Goal: Information Seeking & Learning: Learn about a topic

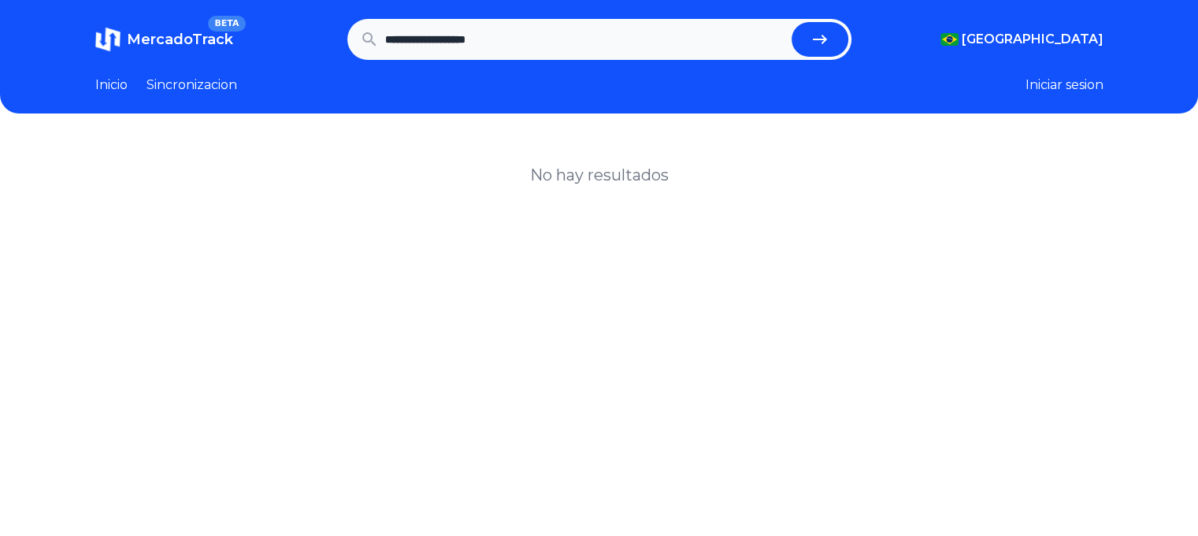
drag, startPoint x: 528, startPoint y: 29, endPoint x: 302, endPoint y: 34, distance: 226.1
click at [306, 31] on section "**********" at bounding box center [599, 39] width 1008 height 41
click at [576, 37] on input "text" at bounding box center [585, 39] width 400 height 35
type input "**********"
click at [792, 22] on button "submit" at bounding box center [820, 39] width 57 height 35
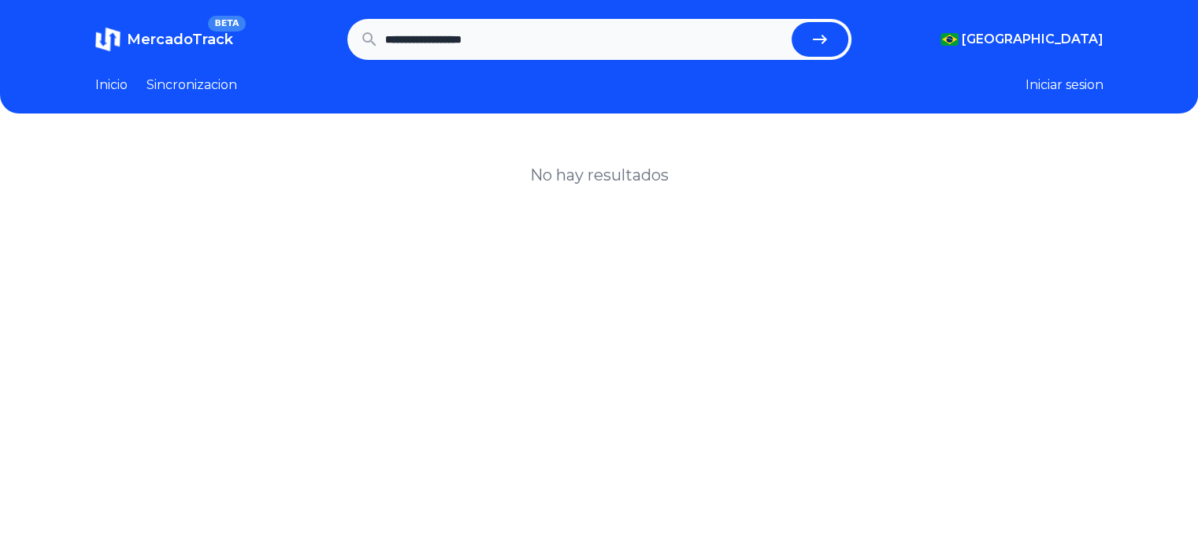
click at [600, 40] on input "**********" at bounding box center [585, 39] width 400 height 35
type input "*******"
click at [792, 22] on button "submit" at bounding box center [820, 39] width 57 height 35
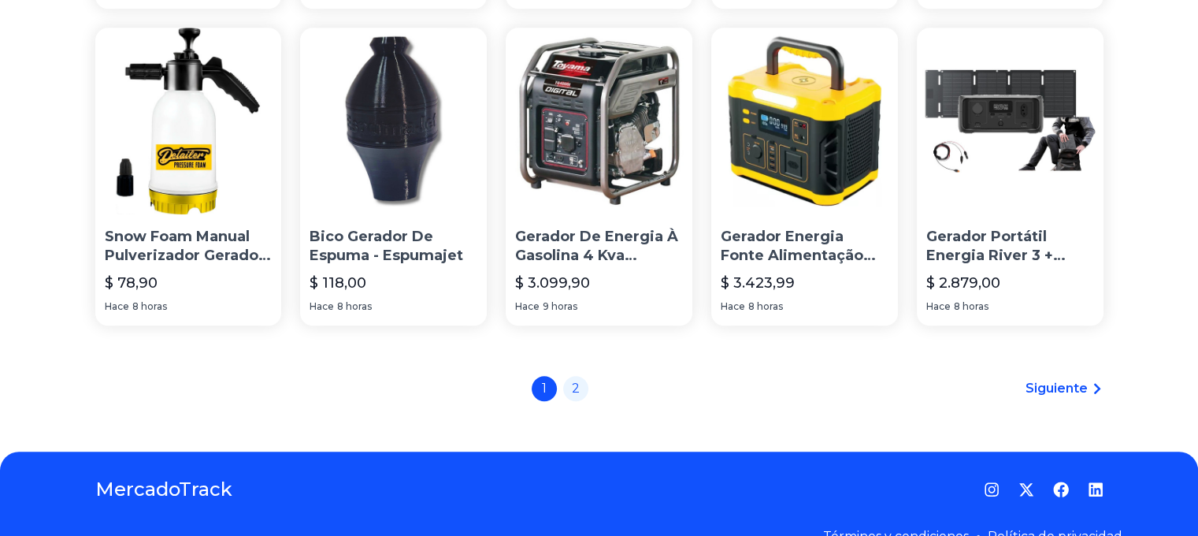
scroll to position [1217, 0]
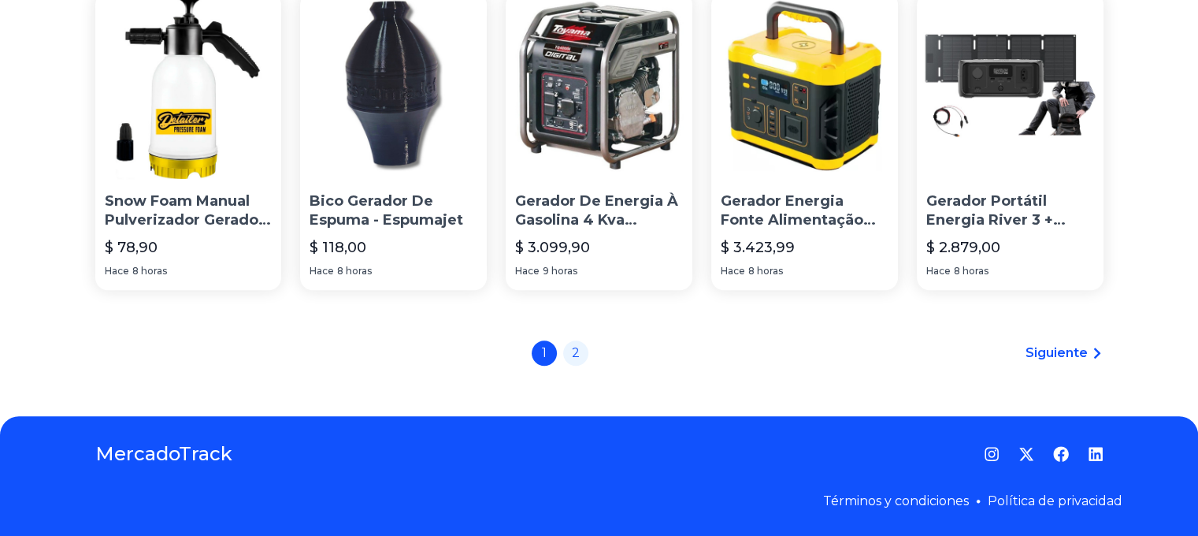
click at [1067, 350] on span "Siguiente" at bounding box center [1057, 352] width 62 height 19
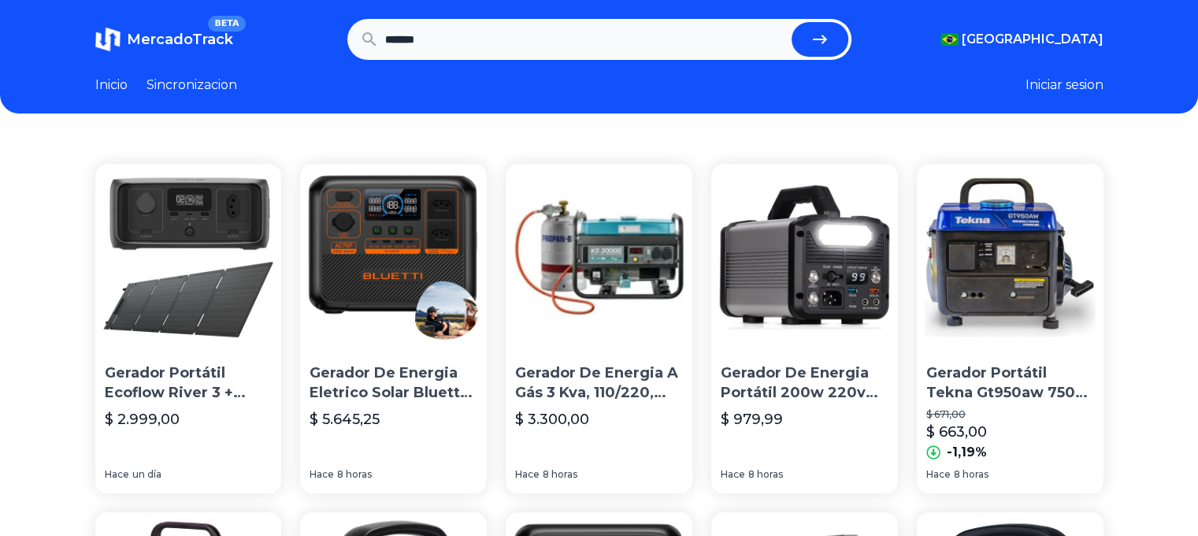
drag, startPoint x: 580, startPoint y: 256, endPoint x: 654, endPoint y: 191, distance: 98.8
click at [654, 191] on img at bounding box center [599, 257] width 187 height 187
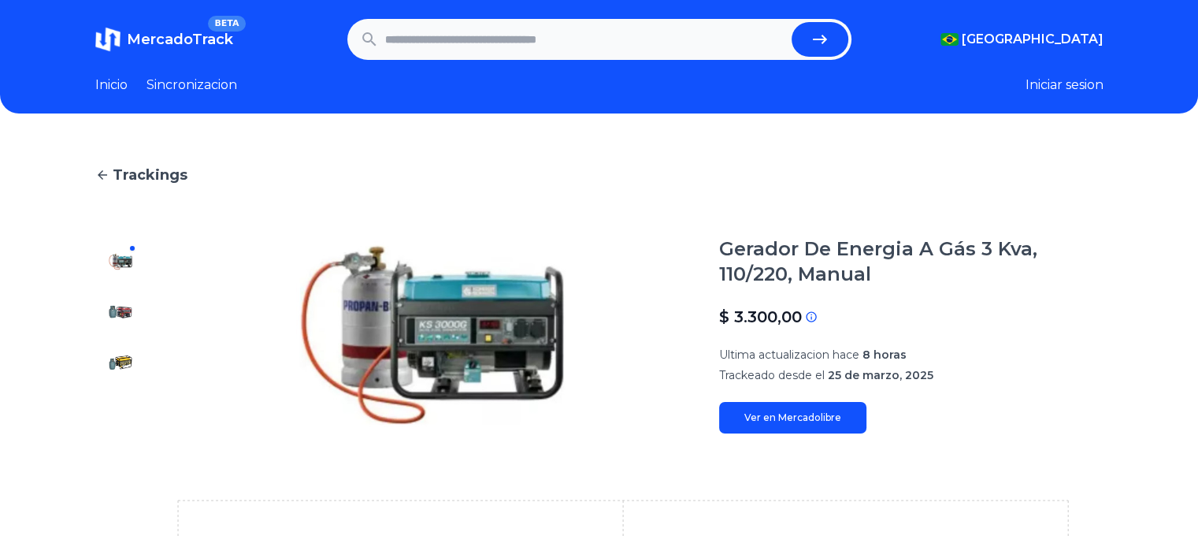
click at [492, 50] on input "text" at bounding box center [585, 39] width 400 height 35
type input "*******"
click at [792, 22] on button "submit" at bounding box center [820, 39] width 57 height 35
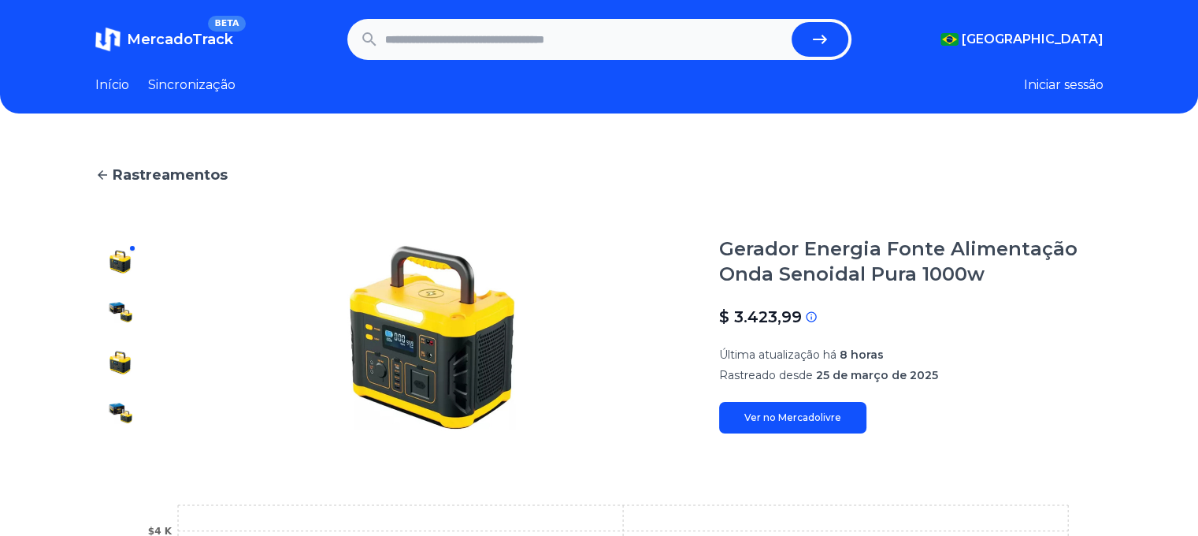
click at [801, 427] on link "Ver no Mercadolivre" at bounding box center [792, 418] width 147 height 32
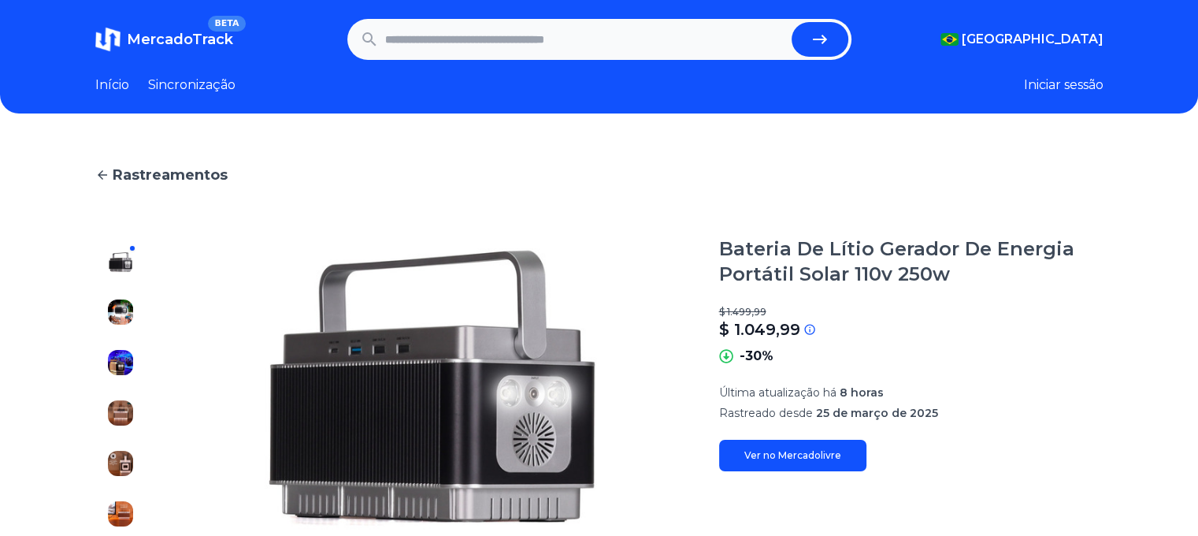
click at [778, 460] on font "Ver no Mercadolivre" at bounding box center [792, 455] width 97 height 12
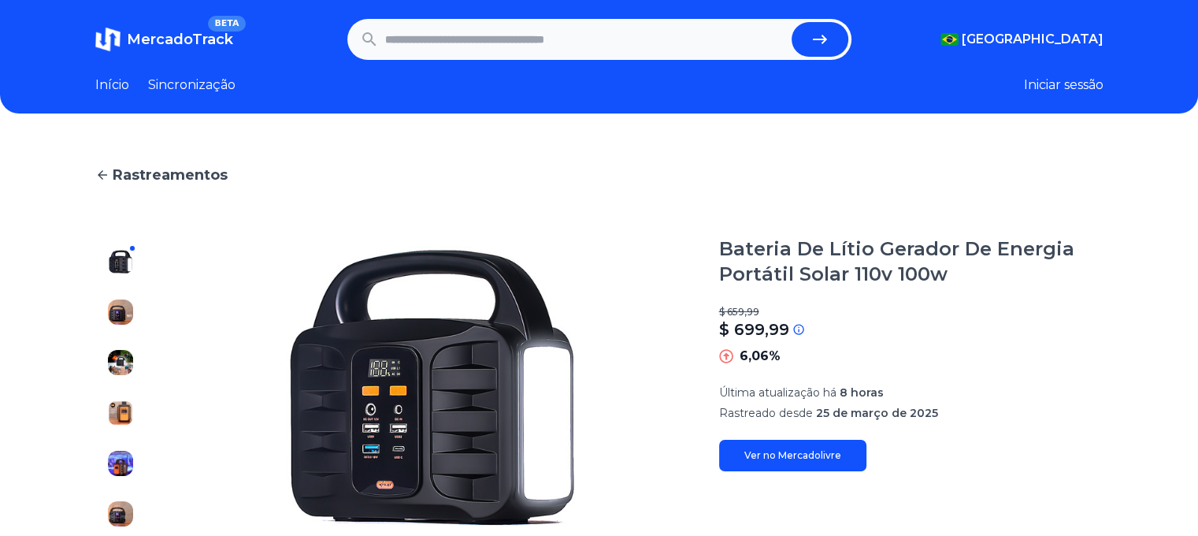
click at [805, 470] on section "Bateria De Lítio Gerador De Energia Portátil Solar 110v 100w $ 659,99 $ 699,99 …" at bounding box center [911, 387] width 384 height 303
click at [800, 458] on font "Ver no Mercadolivre" at bounding box center [792, 455] width 97 height 12
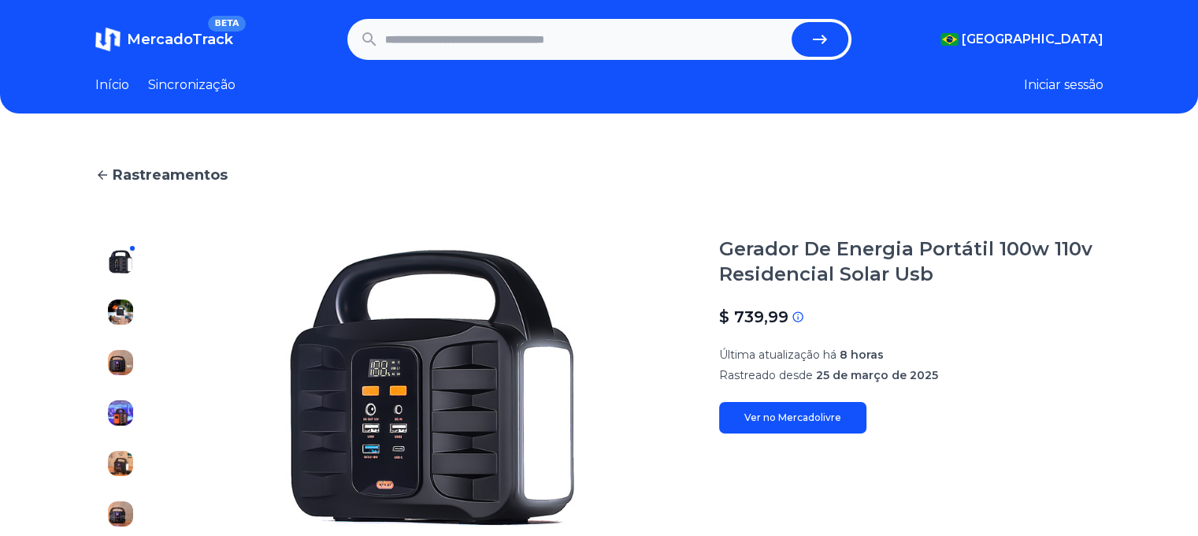
click at [829, 406] on link "Ver no Mercadolivre" at bounding box center [792, 418] width 147 height 32
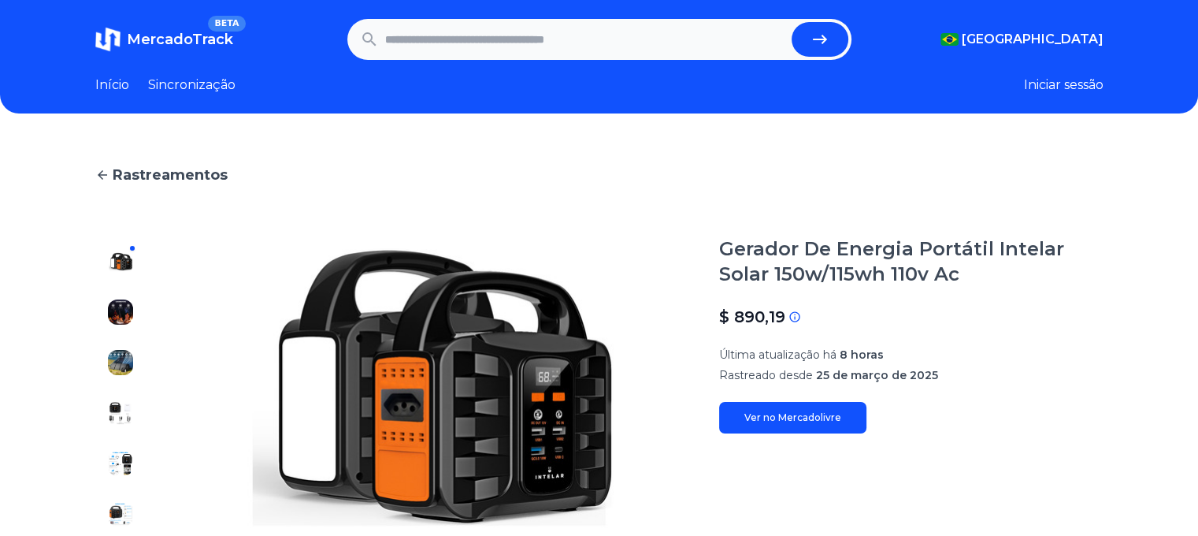
click at [769, 428] on link "Ver no Mercadolivre" at bounding box center [792, 418] width 147 height 32
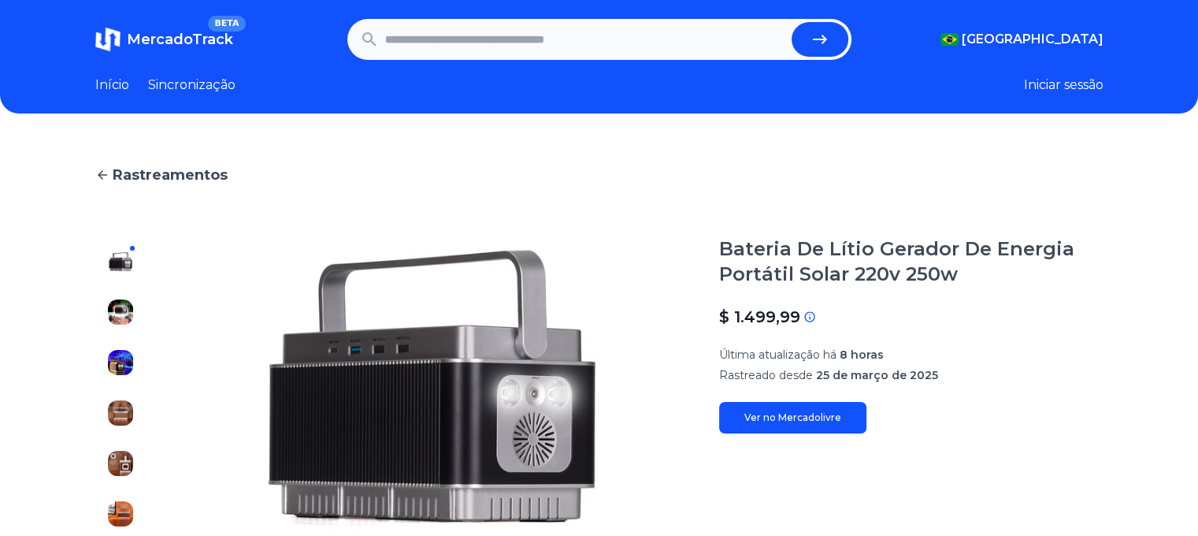
click at [811, 408] on link "Ver no Mercadolivre" at bounding box center [792, 418] width 147 height 32
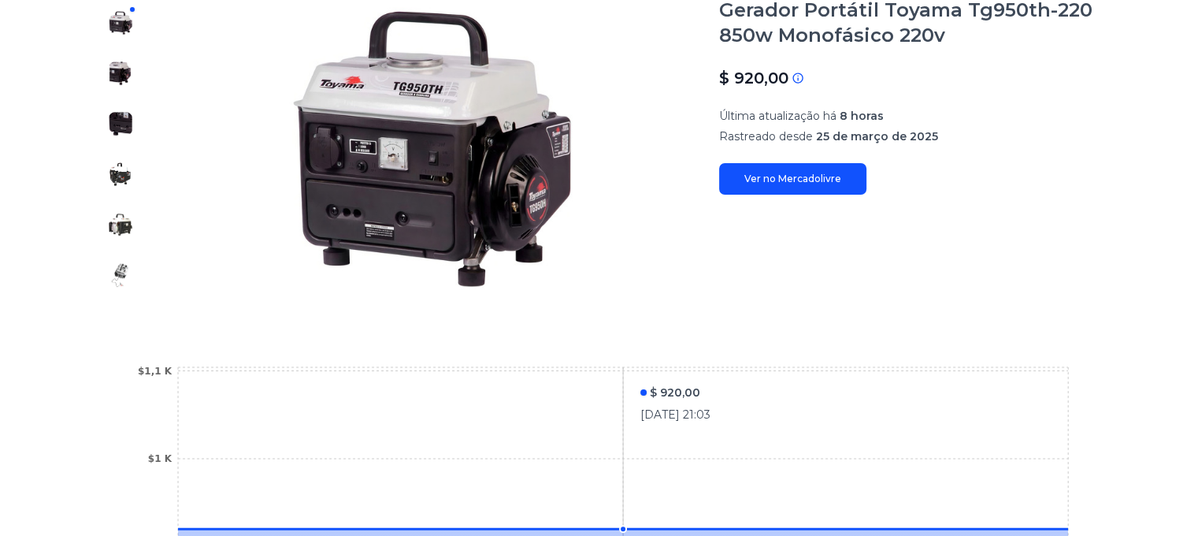
scroll to position [315, 0]
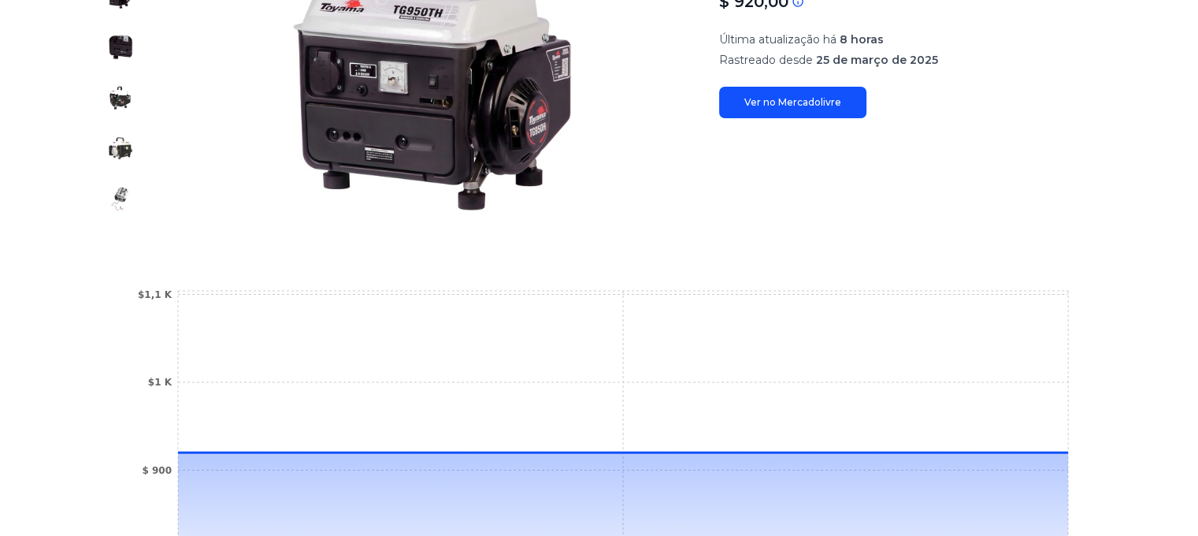
click at [789, 94] on link "Ver no Mercadolivre" at bounding box center [792, 103] width 147 height 32
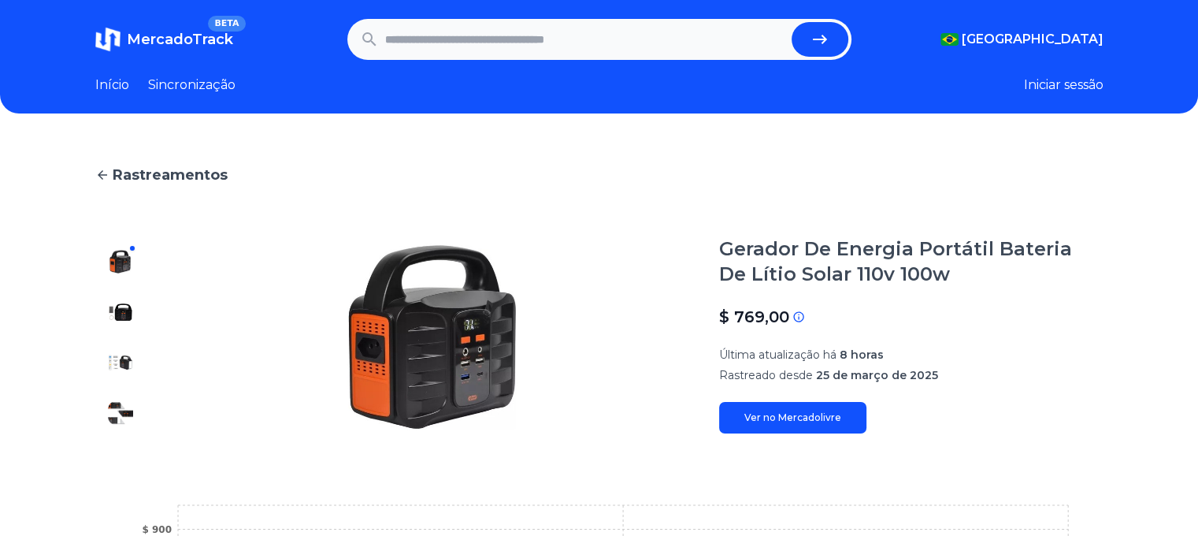
drag, startPoint x: 740, startPoint y: 401, endPoint x: 747, endPoint y: 409, distance: 10.6
click at [747, 409] on div "Gerador De Energia Portátil Bateria De Lítio Solar 110v 100w $ 769,00 Se o preç…" at bounding box center [911, 334] width 384 height 197
click at [750, 413] on link "Ver no Mercadolivre" at bounding box center [792, 418] width 147 height 32
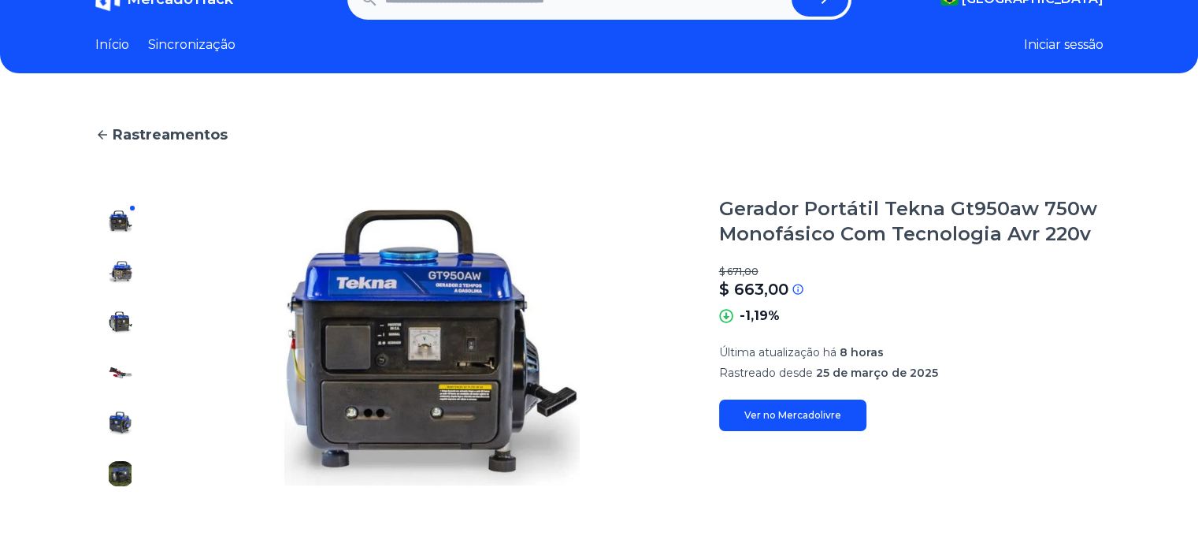
scroll to position [79, 0]
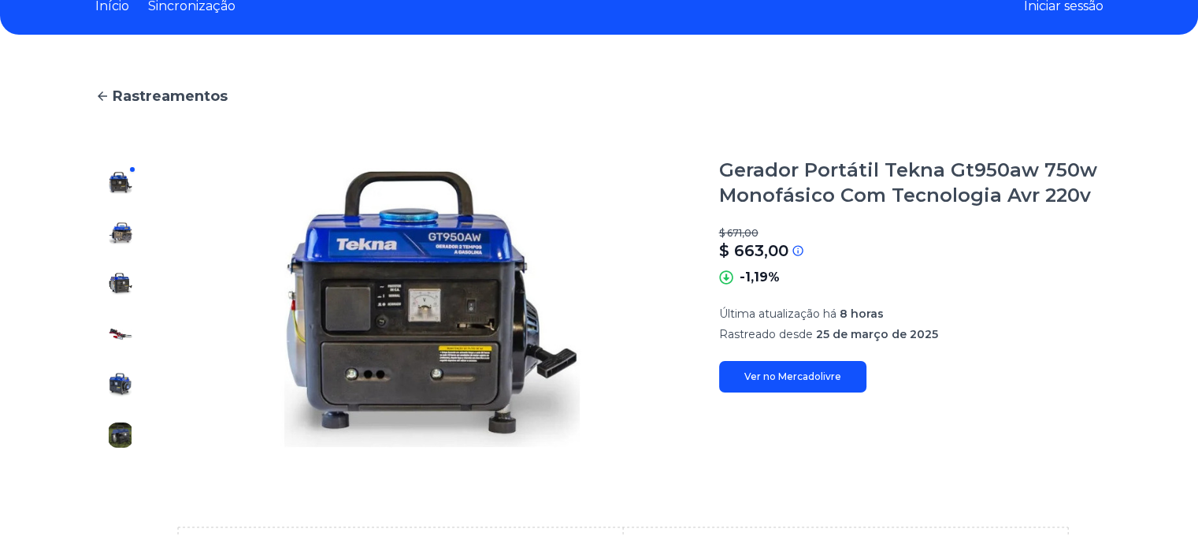
click at [763, 362] on link "Ver no Mercadolivre" at bounding box center [792, 377] width 147 height 32
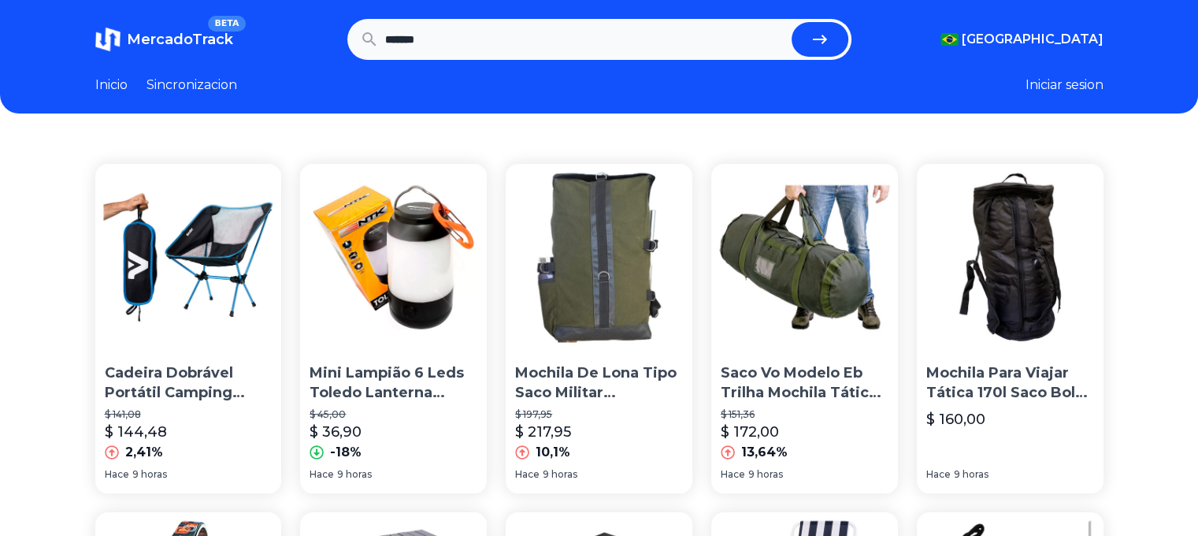
drag, startPoint x: 510, startPoint y: 55, endPoint x: 328, endPoint y: 72, distance: 182.8
click at [328, 72] on header "MercadoTrack BETA Brasil Argentina Uruguay Mexico Chile Peru Venezuela Colombia…" at bounding box center [599, 56] width 1198 height 113
type input "*******"
click at [792, 22] on button "submit" at bounding box center [820, 39] width 57 height 35
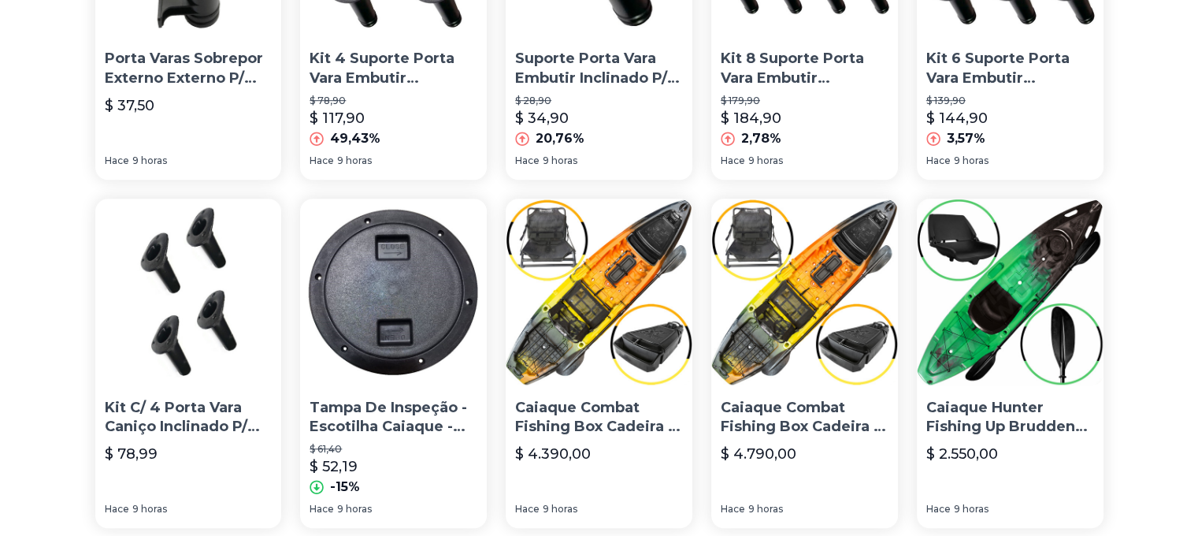
scroll to position [1182, 0]
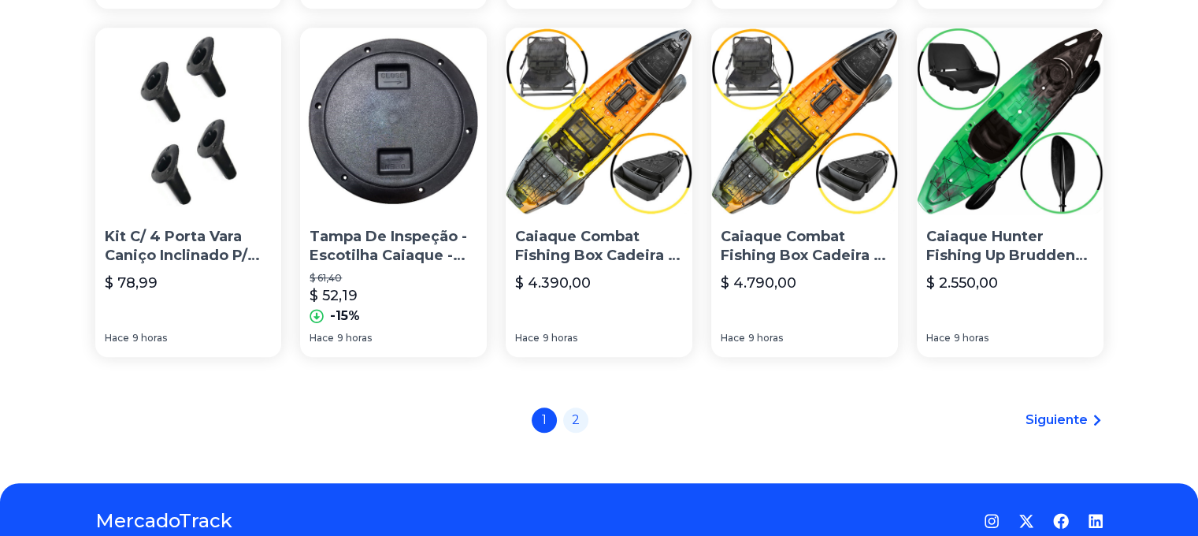
click at [1063, 422] on span "Siguiente" at bounding box center [1057, 419] width 62 height 19
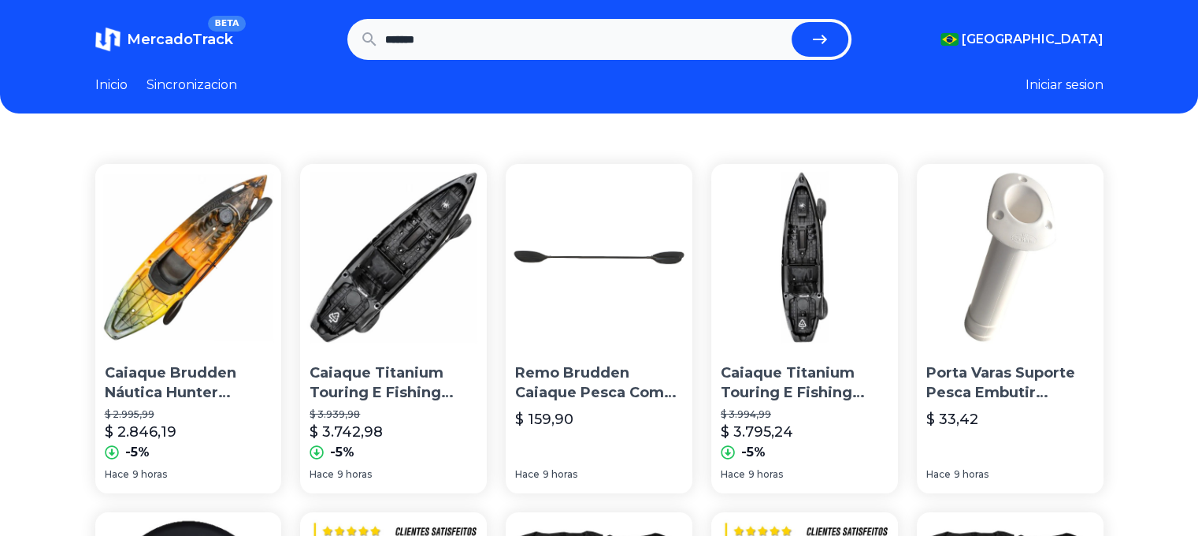
click at [445, 36] on input "*******" at bounding box center [585, 39] width 400 height 35
drag, startPoint x: 461, startPoint y: 34, endPoint x: 151, endPoint y: 76, distance: 312.4
click at [151, 77] on header "MercadoTrack BETA Brasil Argentina Uruguay Mexico Chile Peru Venezuela Colombia…" at bounding box center [599, 56] width 1198 height 113
type input "**********"
click at [792, 22] on button "submit" at bounding box center [820, 39] width 57 height 35
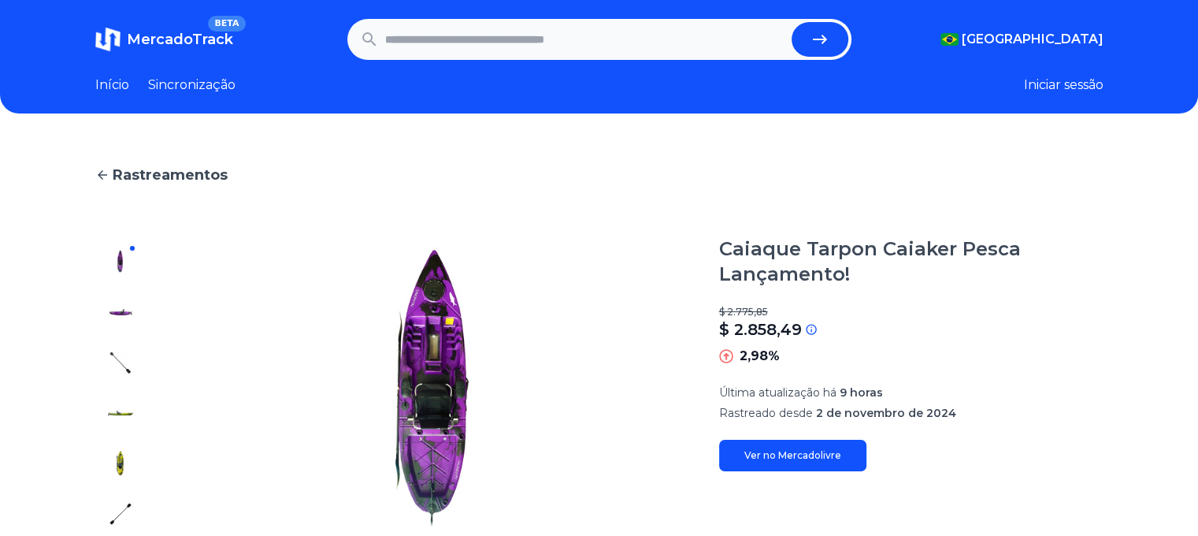
click at [772, 459] on font "Ver no Mercadolivre" at bounding box center [792, 455] width 97 height 12
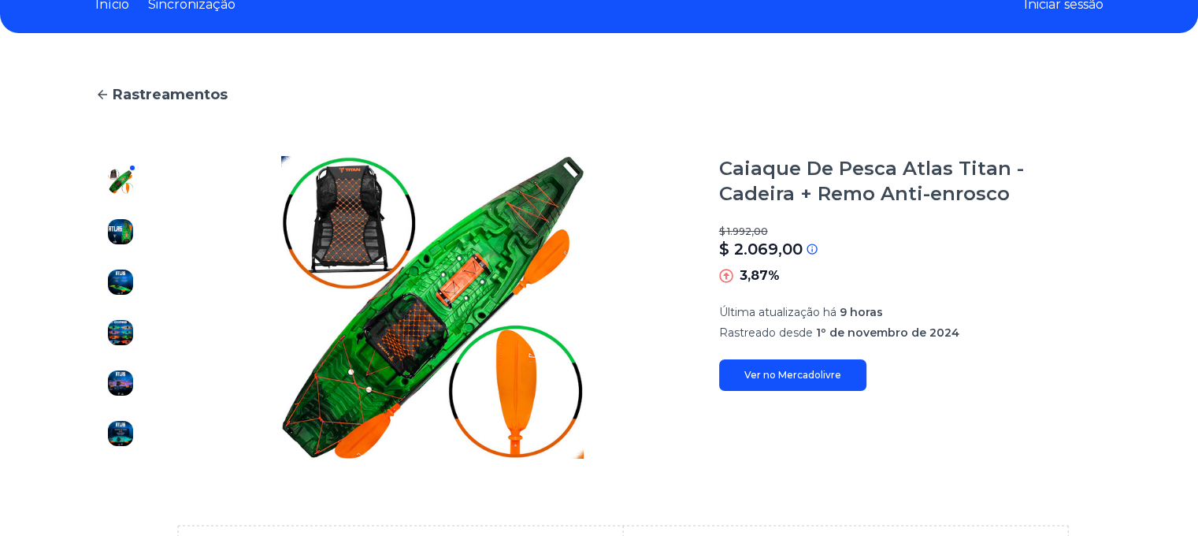
scroll to position [236, 0]
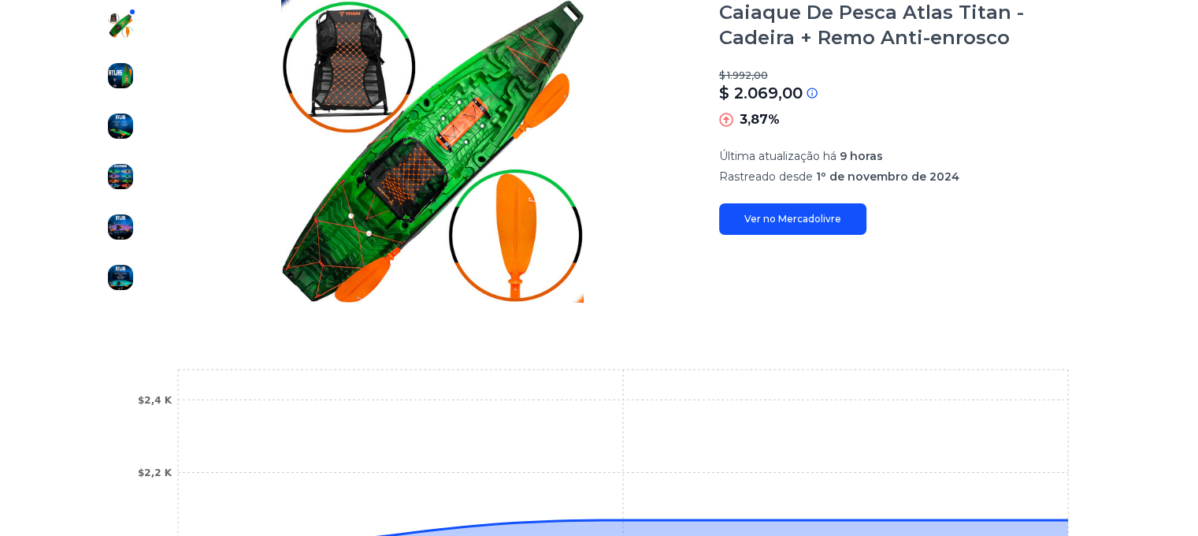
click at [844, 206] on link "Ver no Mercadolivre" at bounding box center [792, 219] width 147 height 32
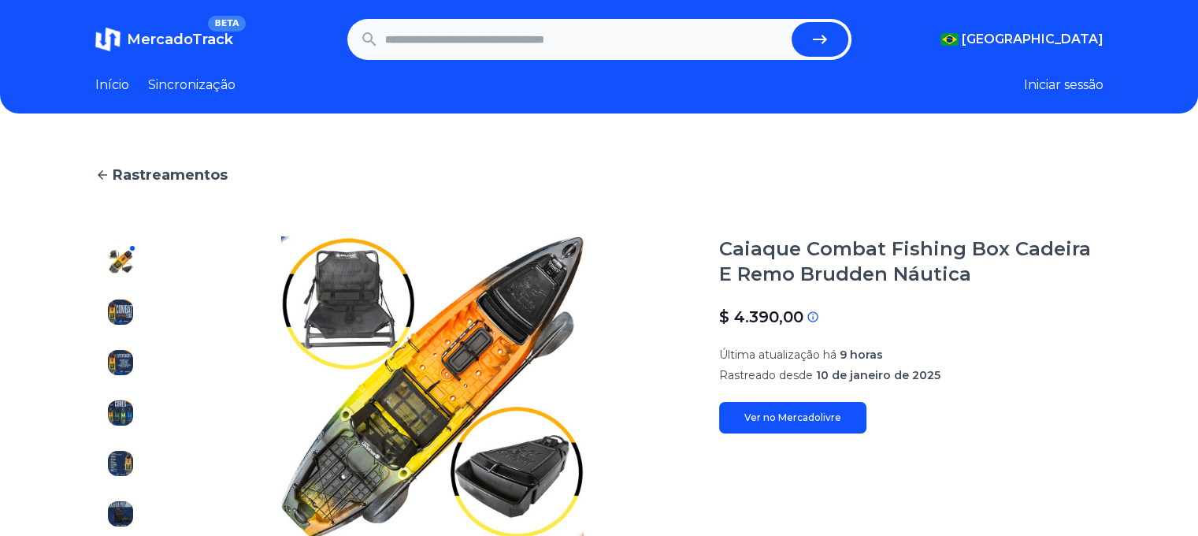
click at [802, 418] on font "Ver no Mercadolivre" at bounding box center [792, 417] width 97 height 12
click at [803, 425] on link "Ver no Mercadolivre" at bounding box center [792, 418] width 147 height 32
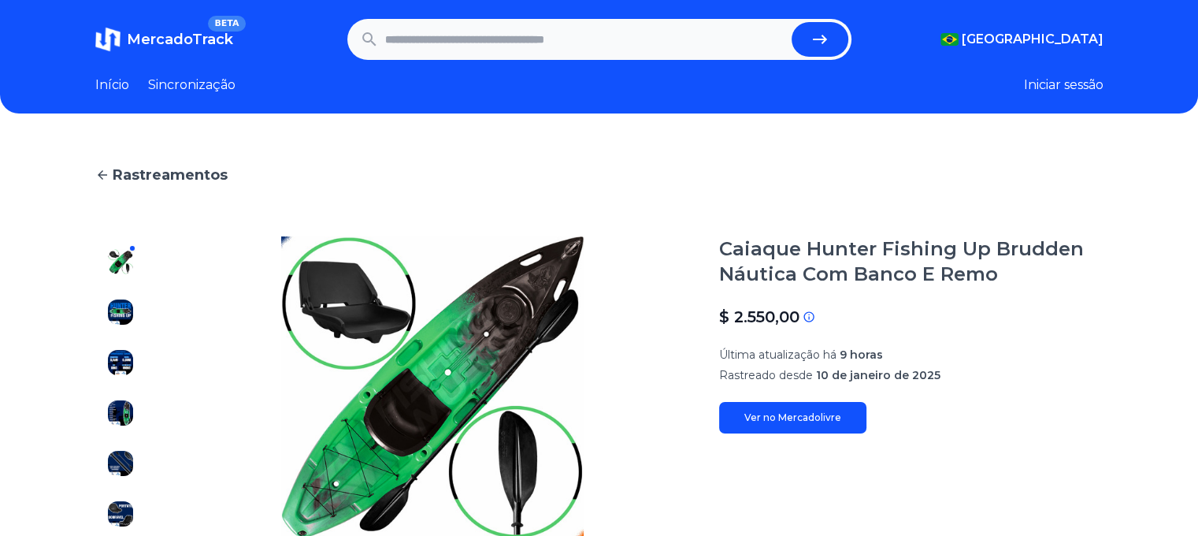
click at [766, 421] on font "Ver no Mercadolivre" at bounding box center [792, 417] width 97 height 12
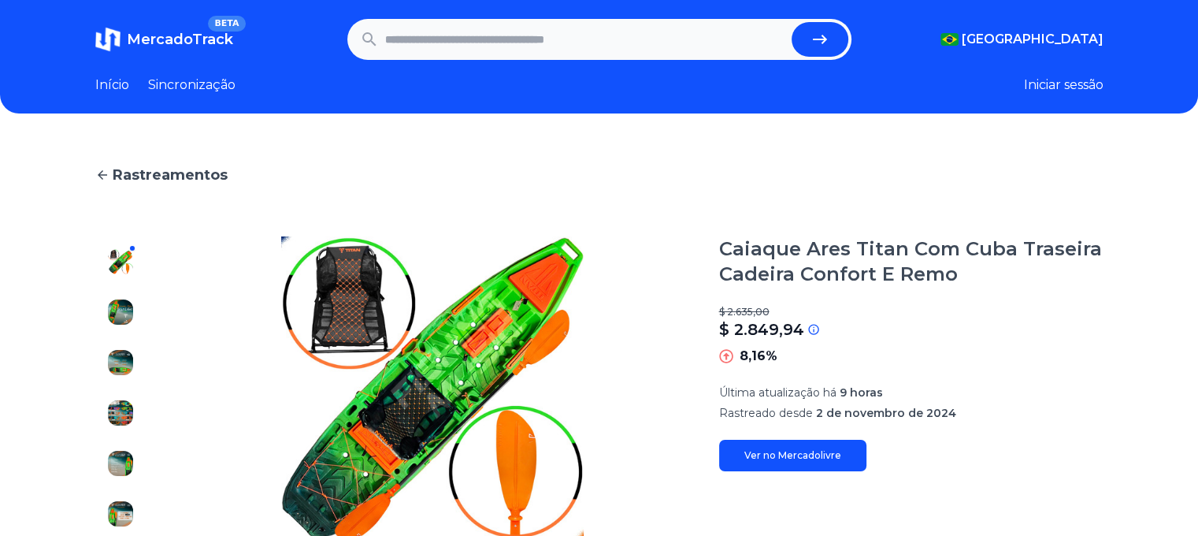
click at [767, 453] on font "Ver no Mercadolivre" at bounding box center [792, 455] width 97 height 12
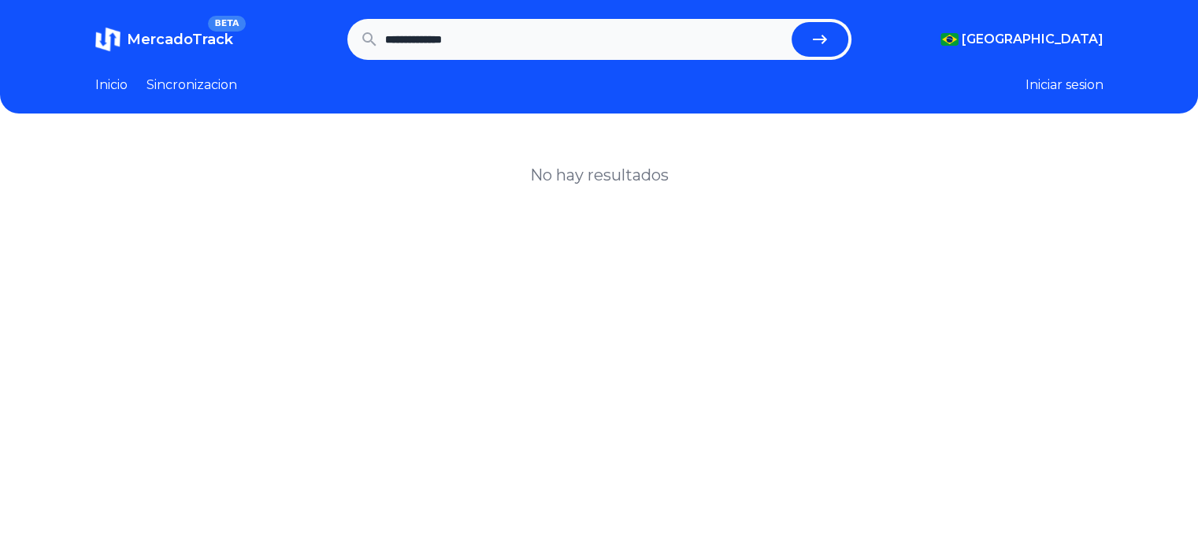
click at [409, 41] on input "**********" at bounding box center [585, 39] width 400 height 35
type input "***"
click at [792, 22] on button "submit" at bounding box center [820, 39] width 57 height 35
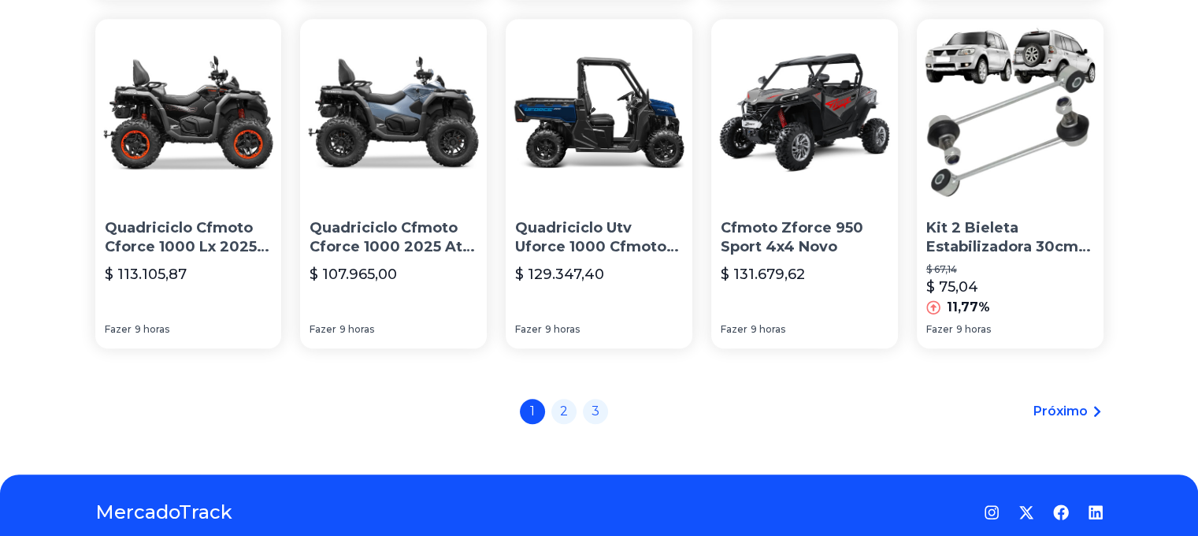
scroll to position [1217, 0]
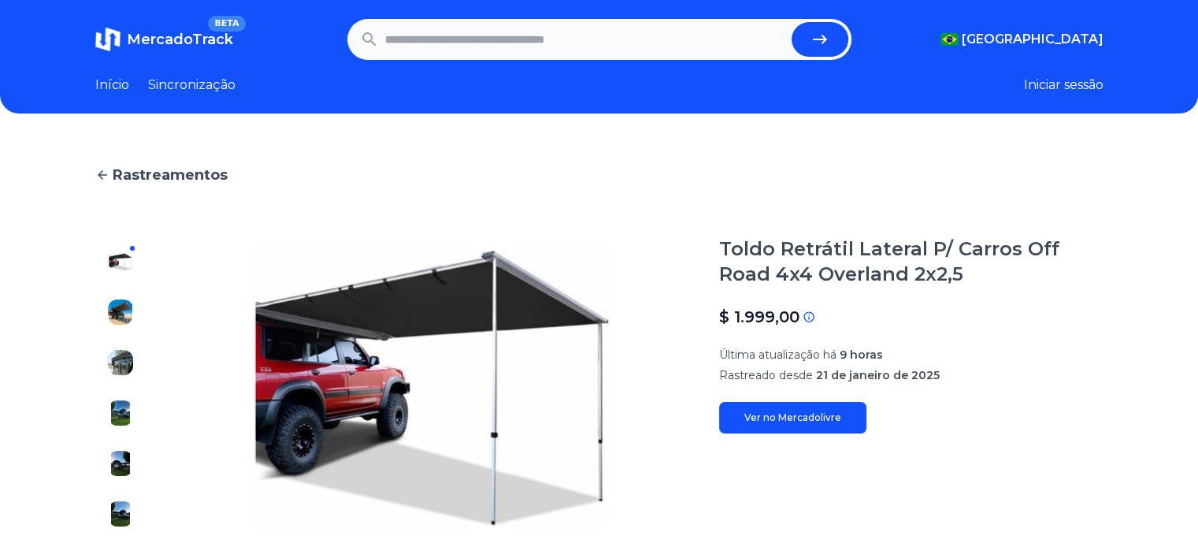
click at [766, 415] on font "Ver no Mercadolivre" at bounding box center [792, 417] width 97 height 12
